Goal: Check status: Check status

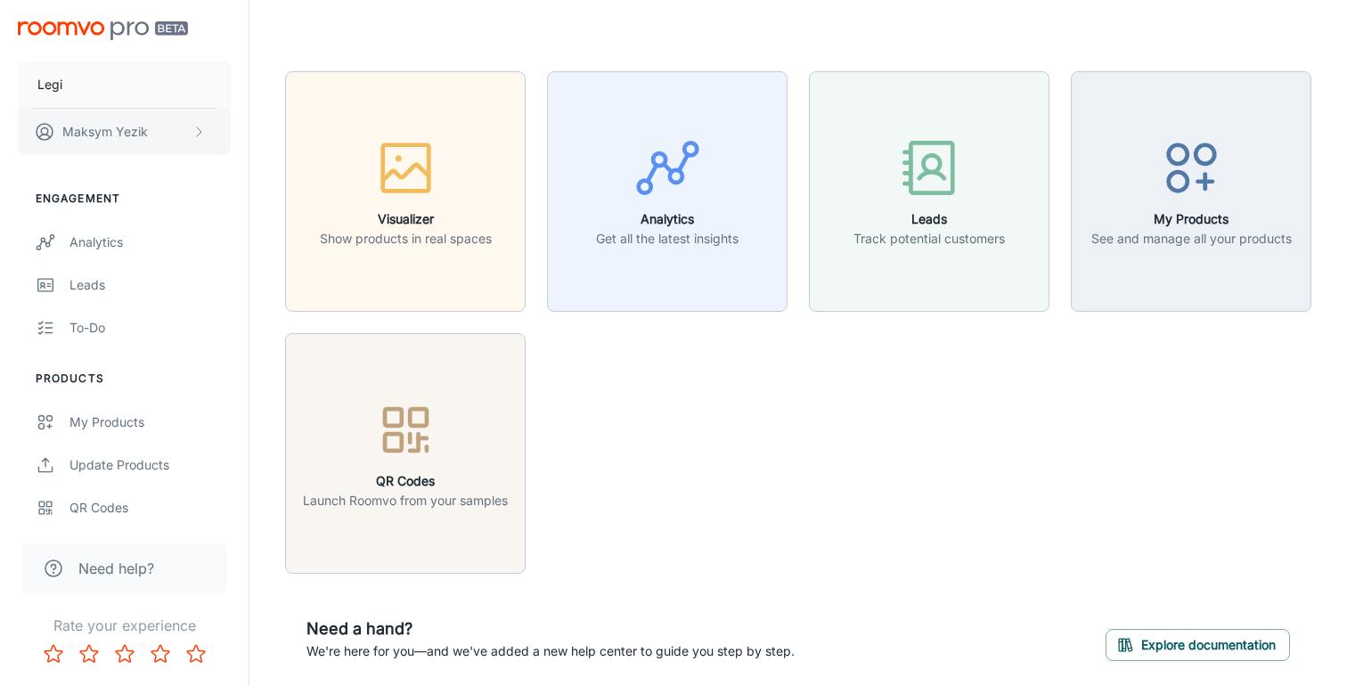
click at [133, 138] on p "[PERSON_NAME]" at bounding box center [105, 132] width 86 height 20
click at [102, 544] on div at bounding box center [673, 343] width 1347 height 686
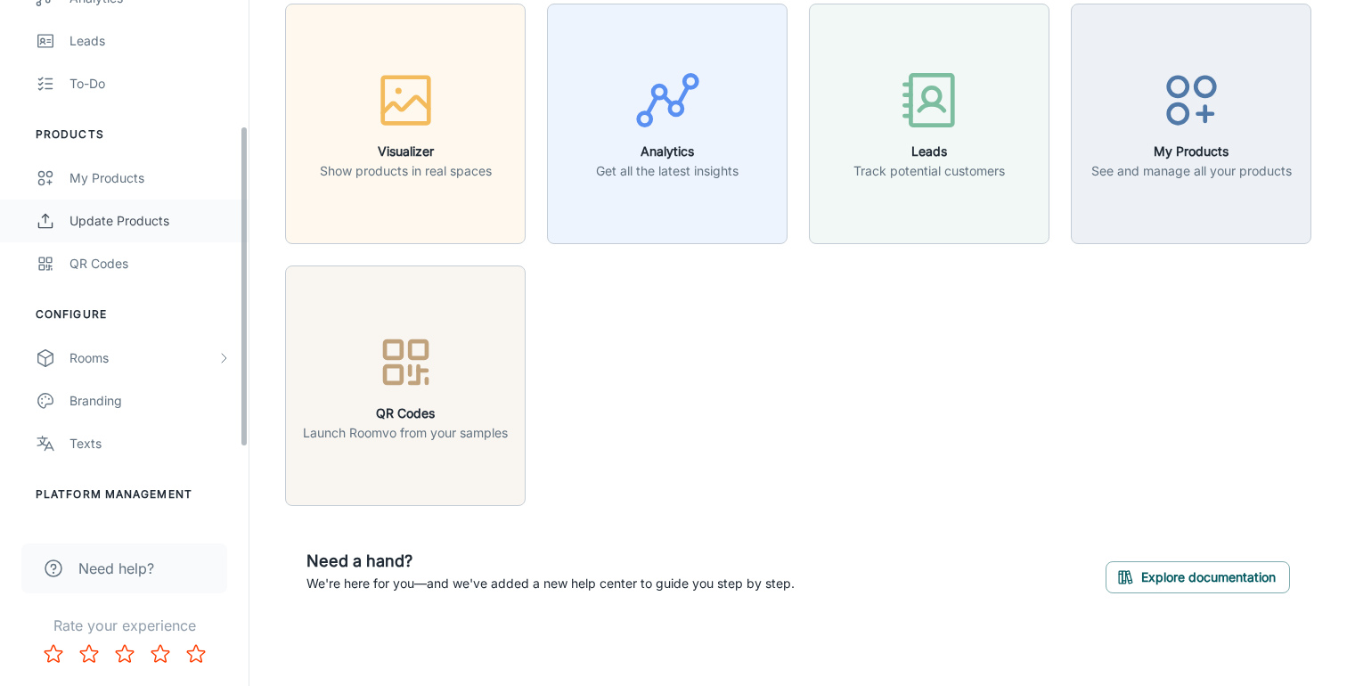
scroll to position [324, 0]
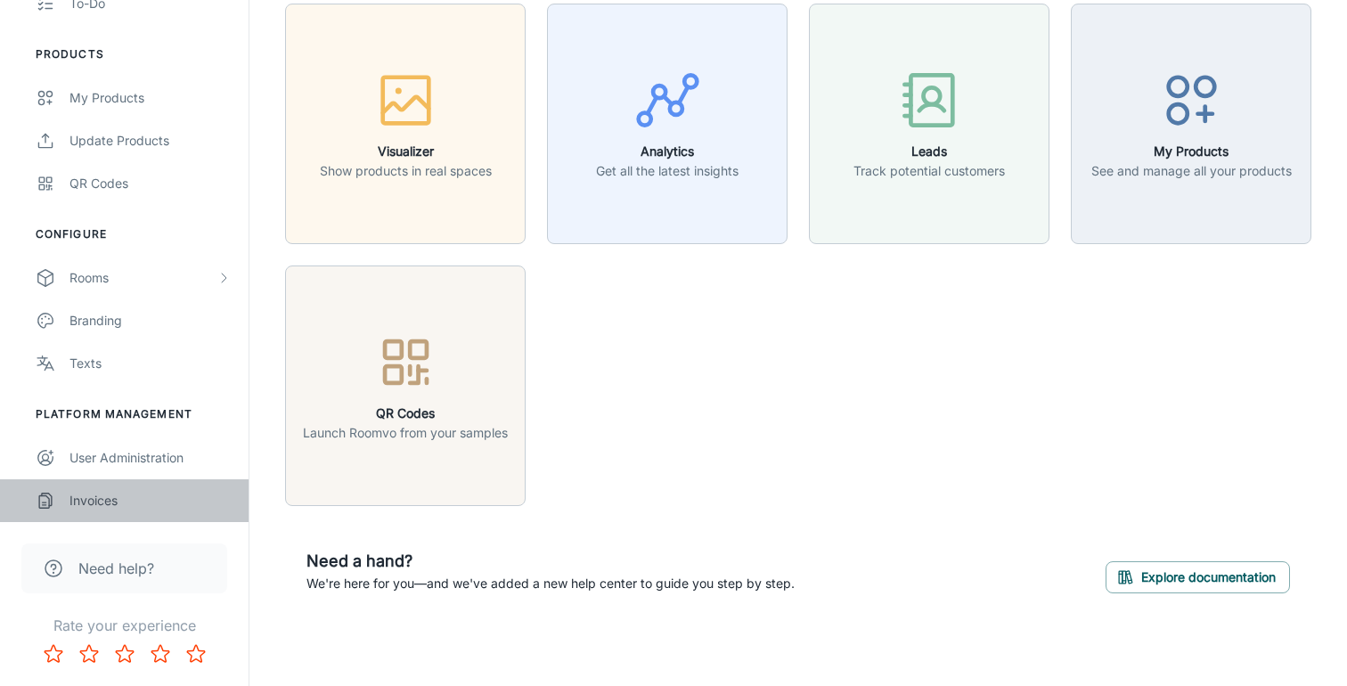
click at [107, 495] on div "Invoices" at bounding box center [149, 501] width 161 height 20
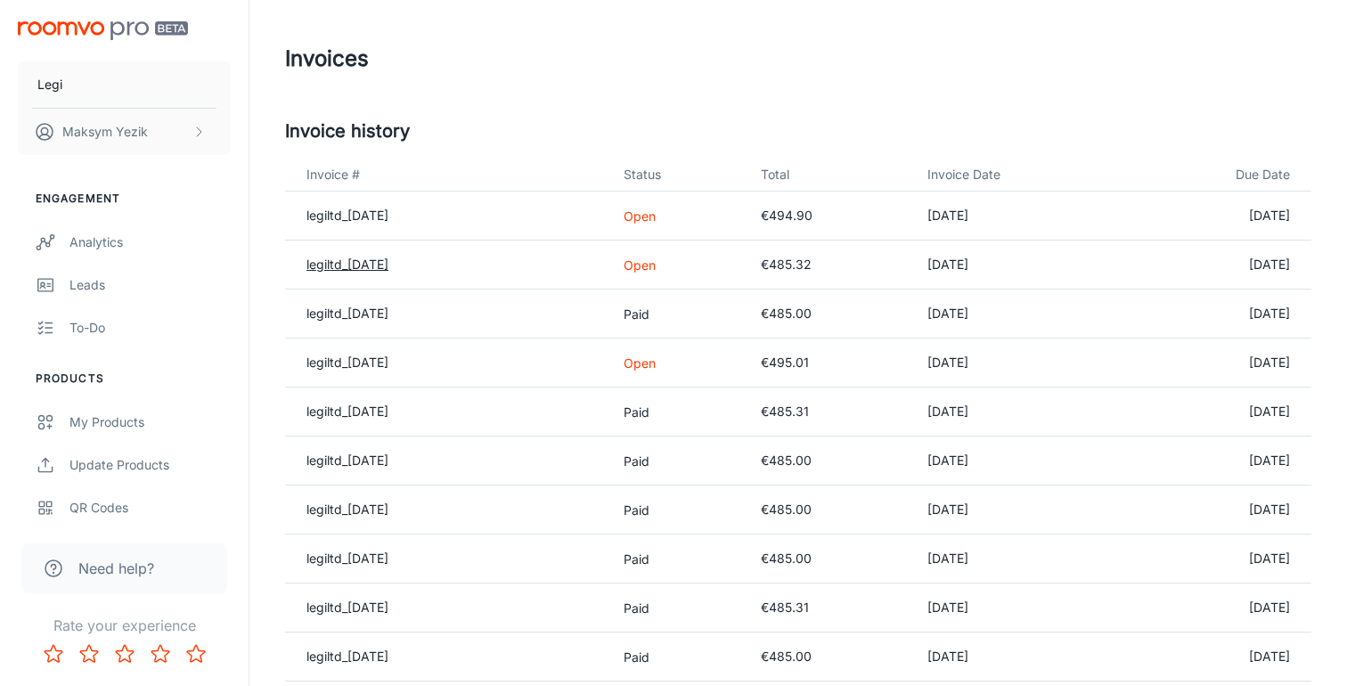
click at [388, 265] on link "legiltd_[DATE]" at bounding box center [347, 264] width 82 height 15
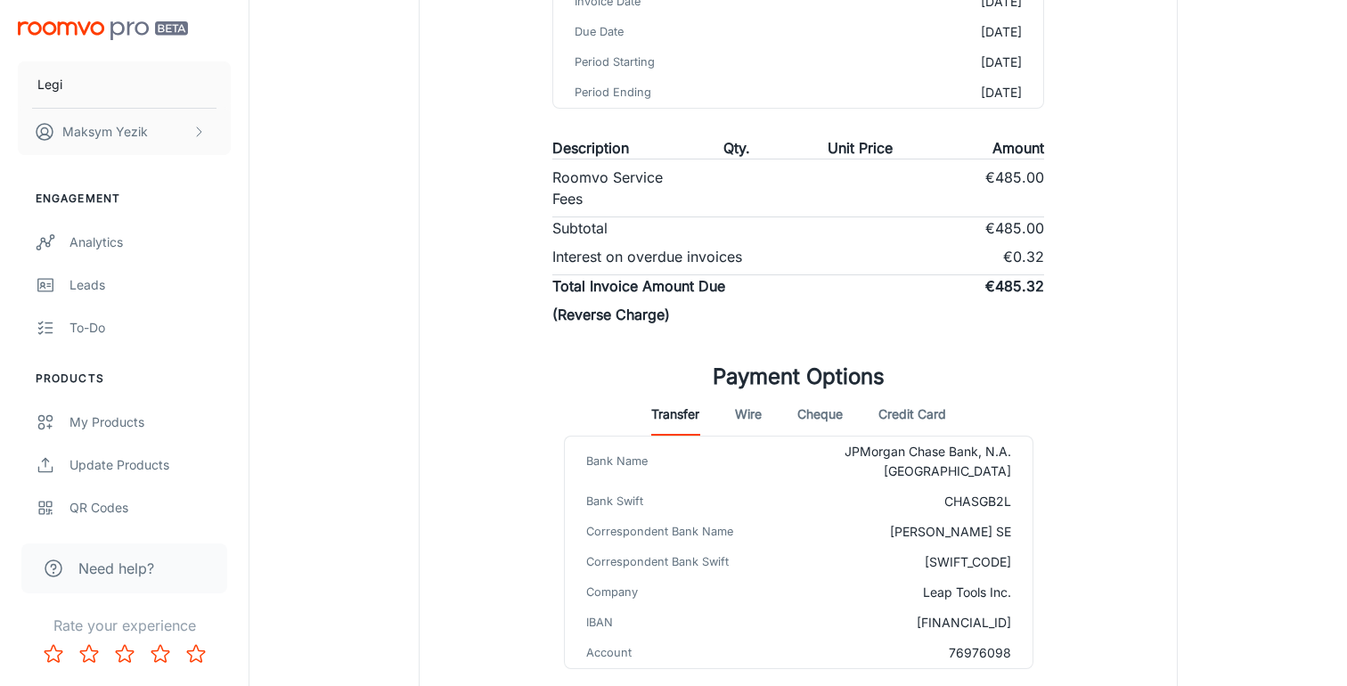
scroll to position [324, 0]
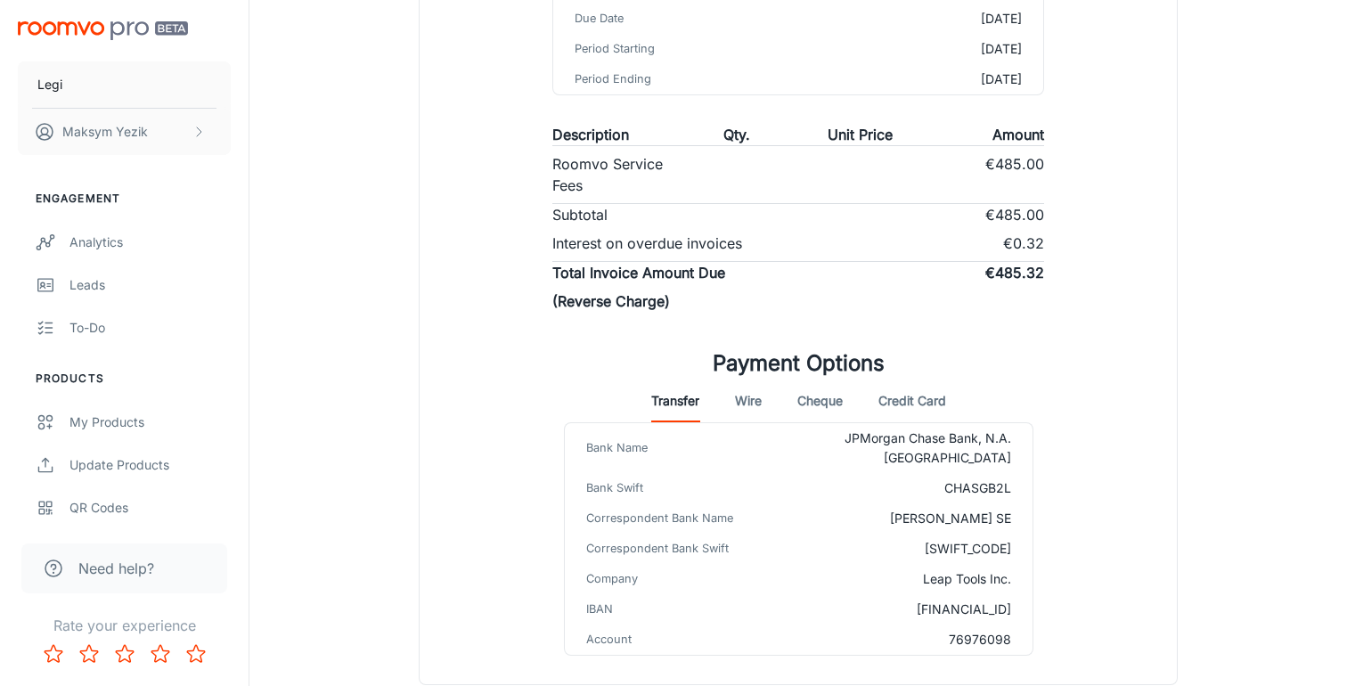
click at [752, 403] on button "Wire" at bounding box center [748, 401] width 27 height 43
click at [821, 402] on button "Cheque" at bounding box center [819, 401] width 45 height 43
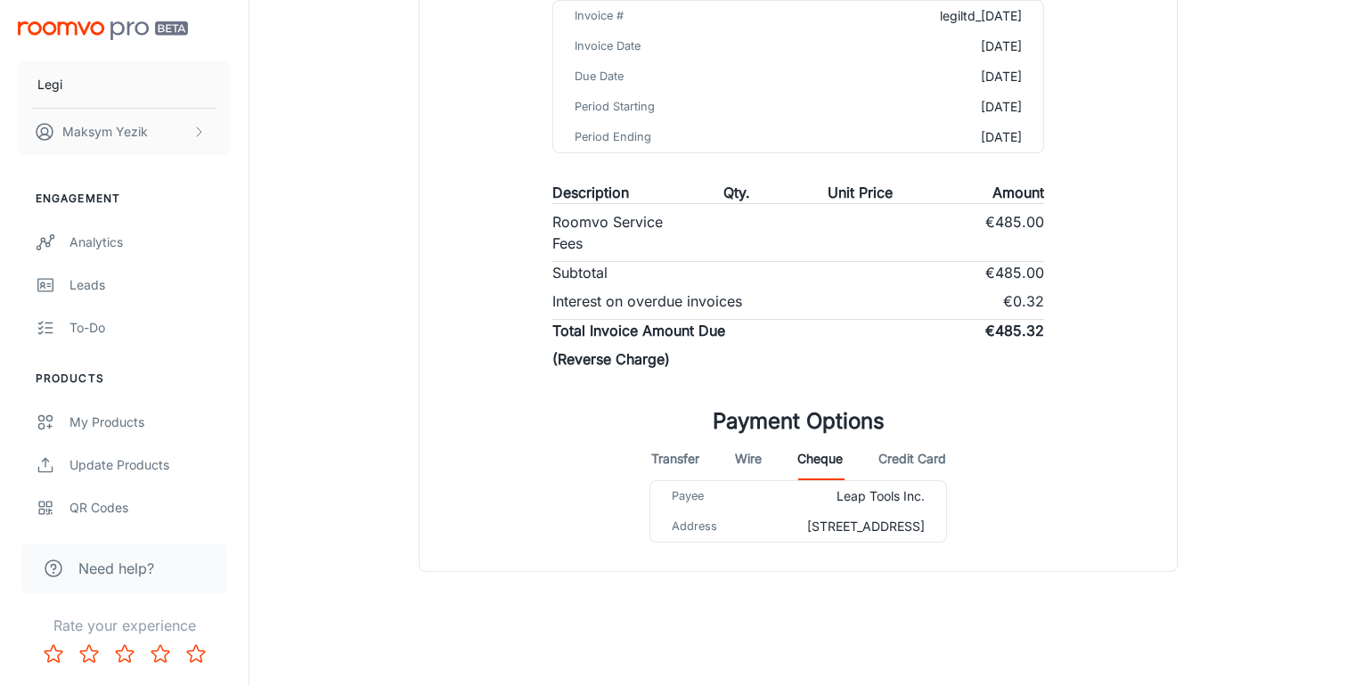
click at [899, 437] on button "Credit Card" at bounding box center [912, 458] width 68 height 43
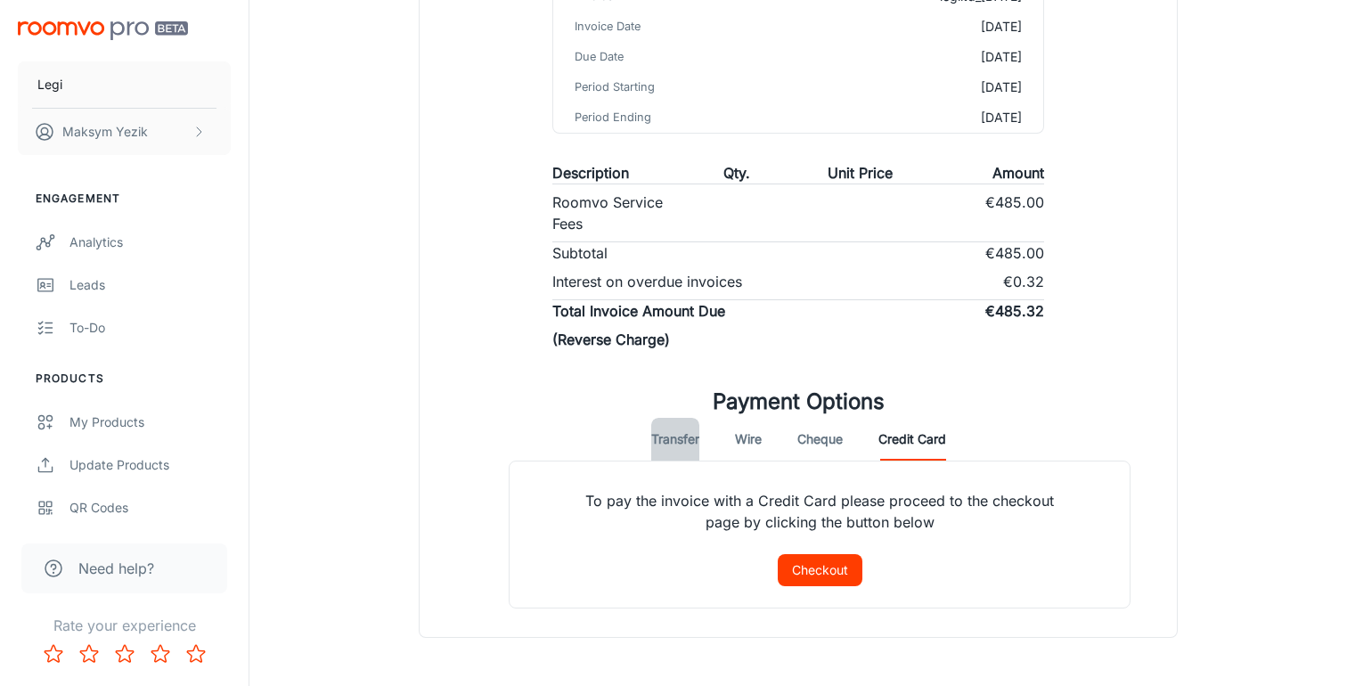
click at [669, 441] on button "Transfer" at bounding box center [675, 439] width 48 height 43
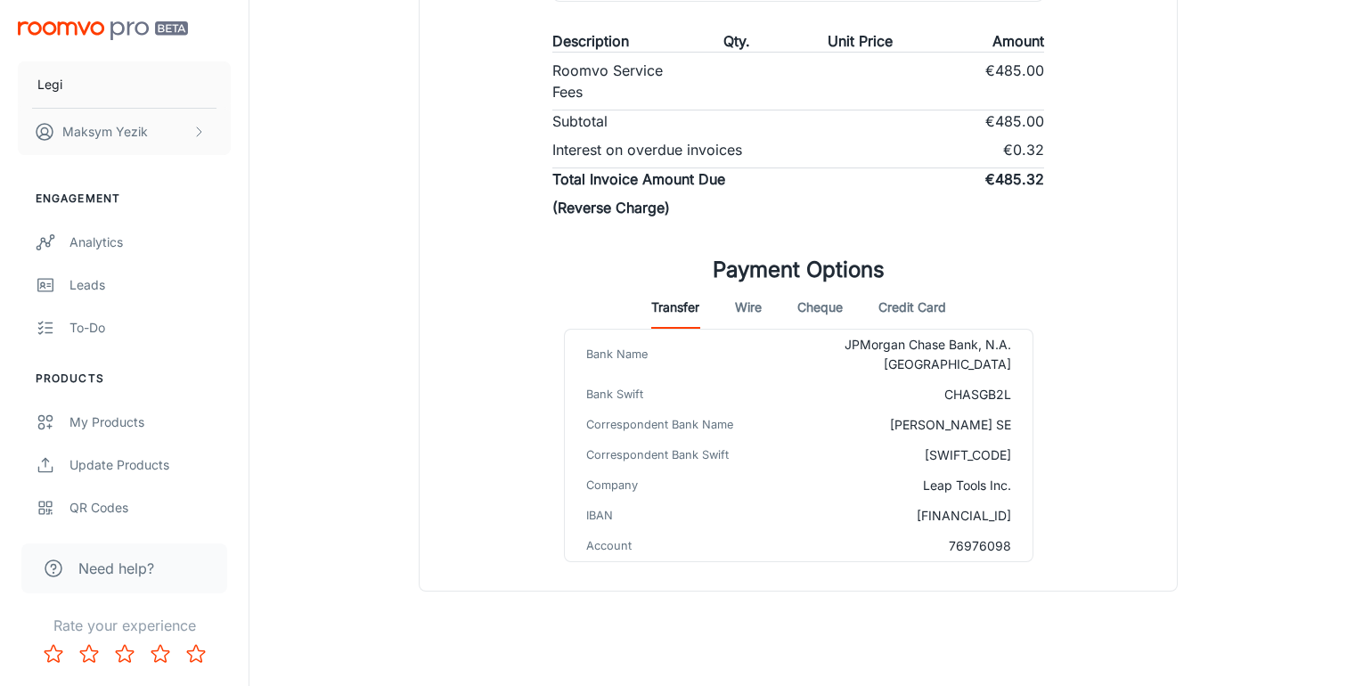
scroll to position [0, 0]
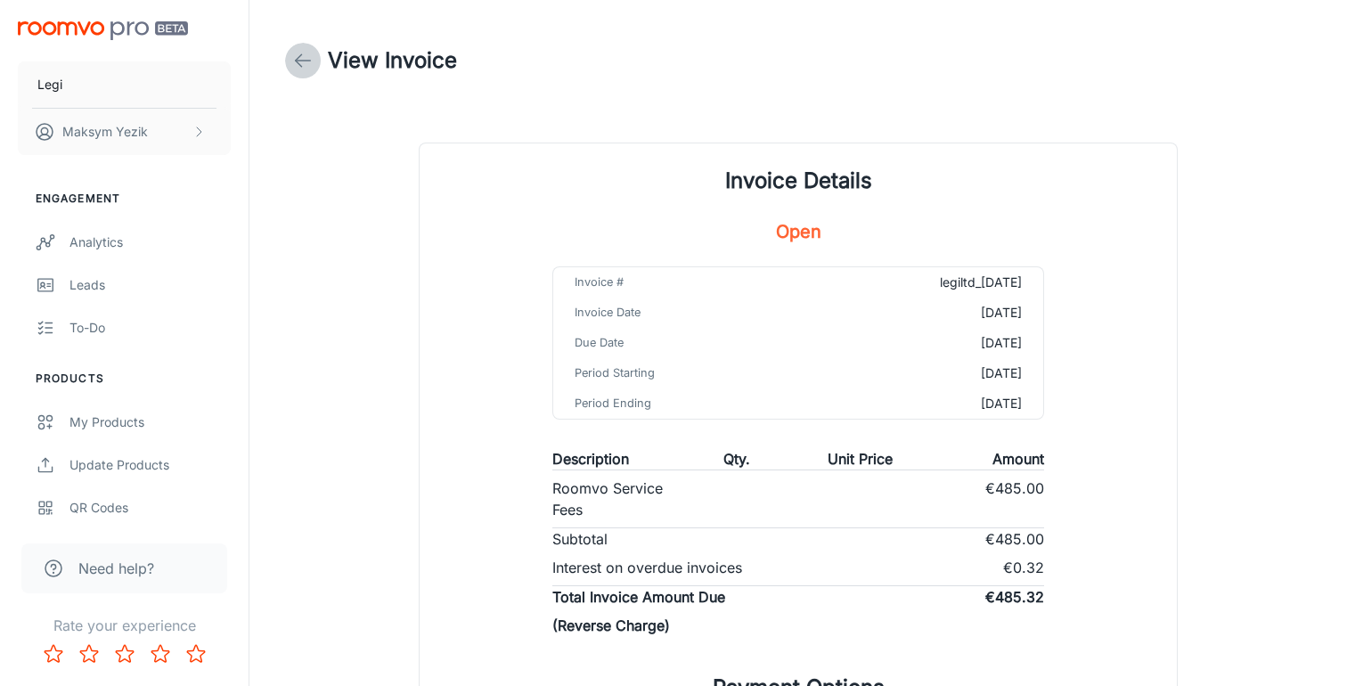
click at [317, 54] on link at bounding box center [303, 61] width 36 height 36
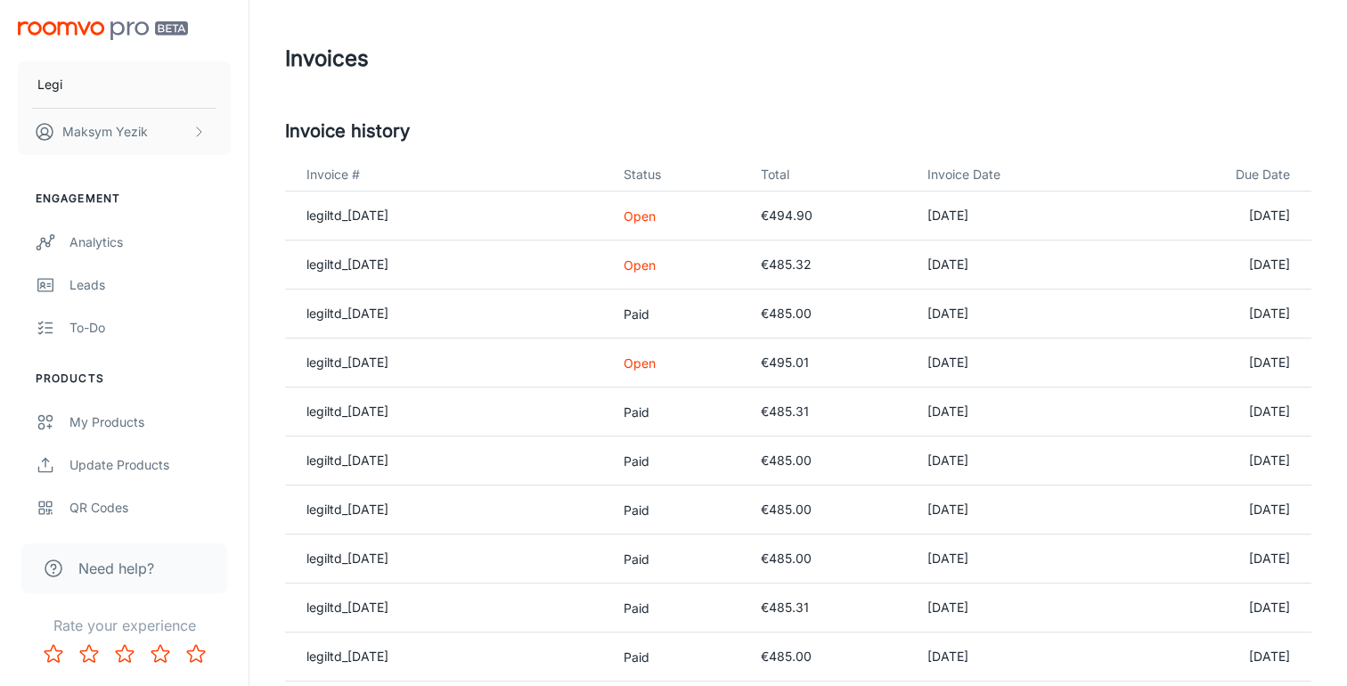
click at [658, 371] on p "Open" at bounding box center [678, 363] width 109 height 19
click at [658, 364] on p "Open" at bounding box center [678, 363] width 109 height 19
click at [359, 357] on link "legiltd_[DATE]" at bounding box center [347, 362] width 82 height 15
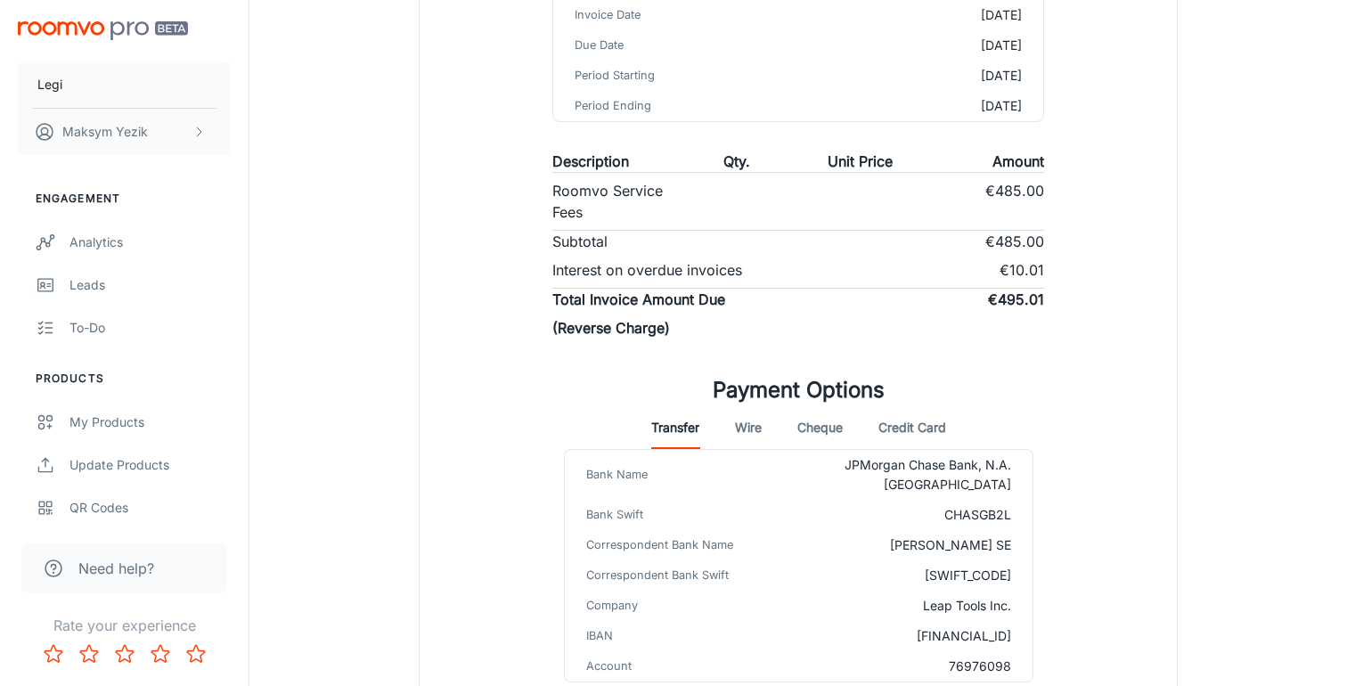
scroll to position [306, 0]
